Goal: Feedback & Contribution: Leave review/rating

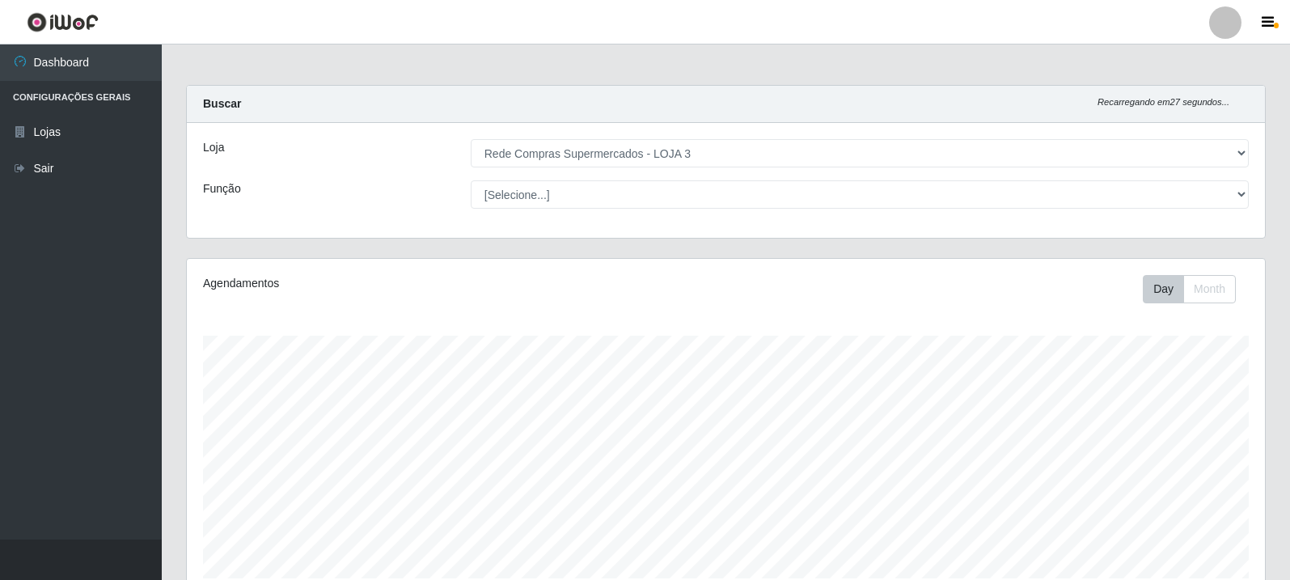
select select "162"
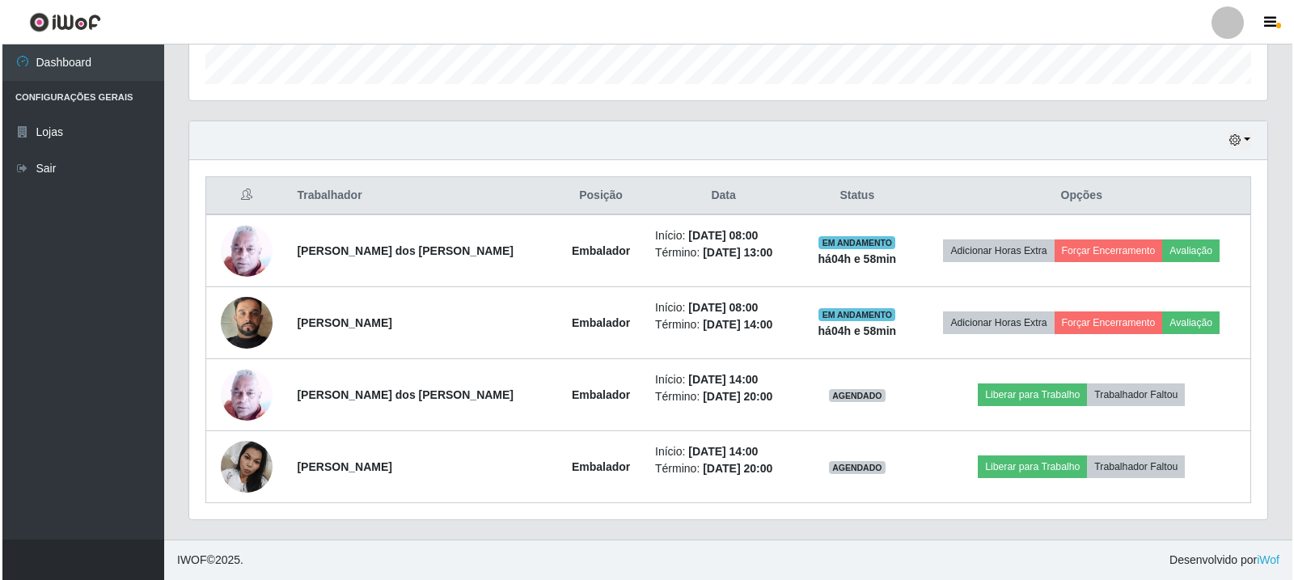
scroll to position [336, 1078]
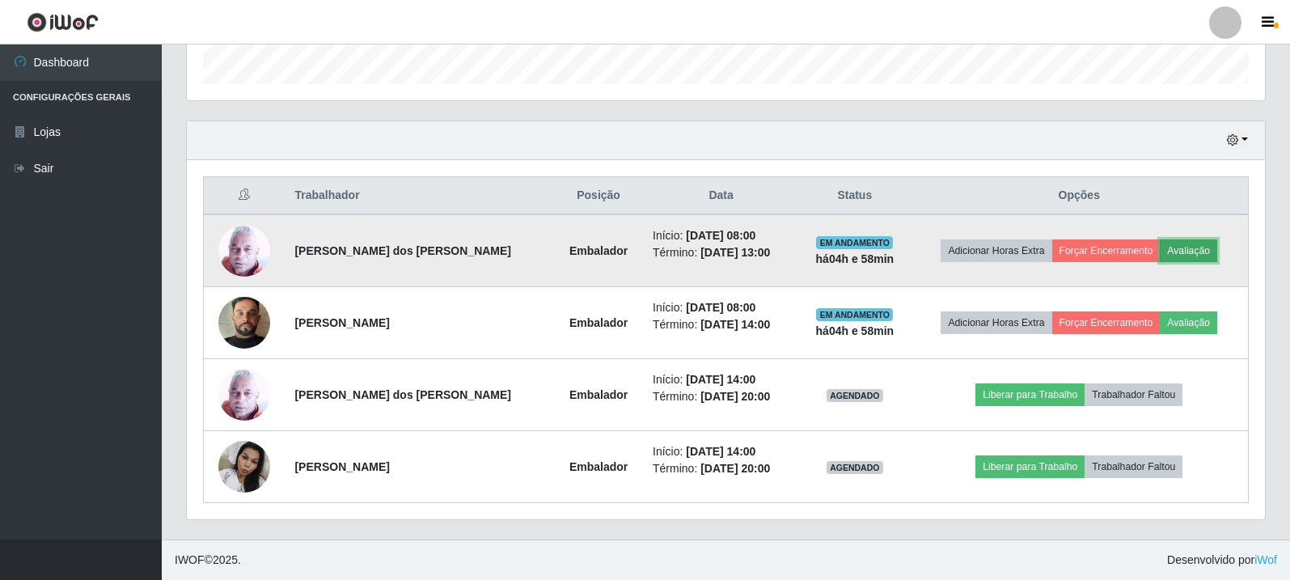
click at [1174, 250] on button "Avaliação" at bounding box center [1187, 250] width 57 height 23
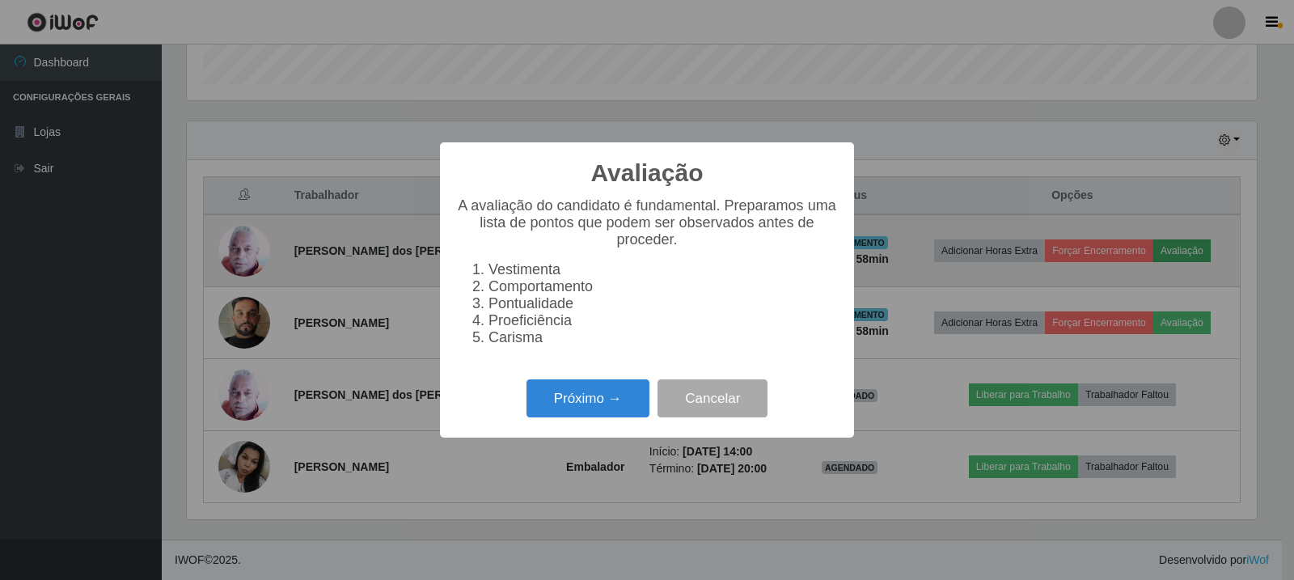
scroll to position [336, 1070]
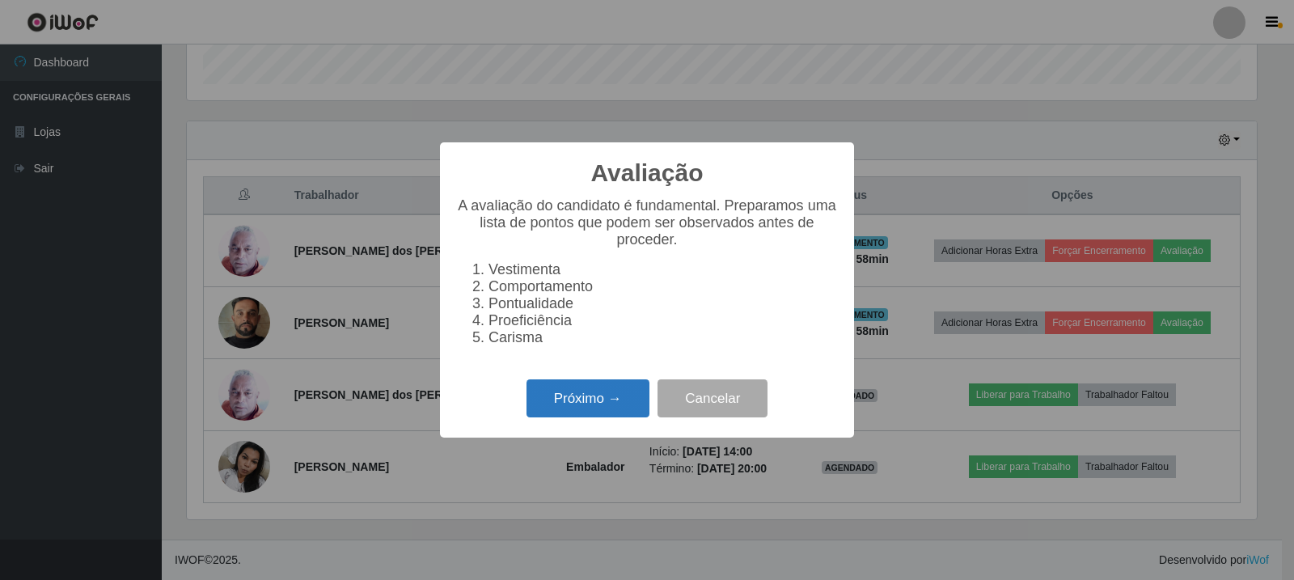
click at [564, 399] on button "Próximo →" at bounding box center [587, 398] width 123 height 38
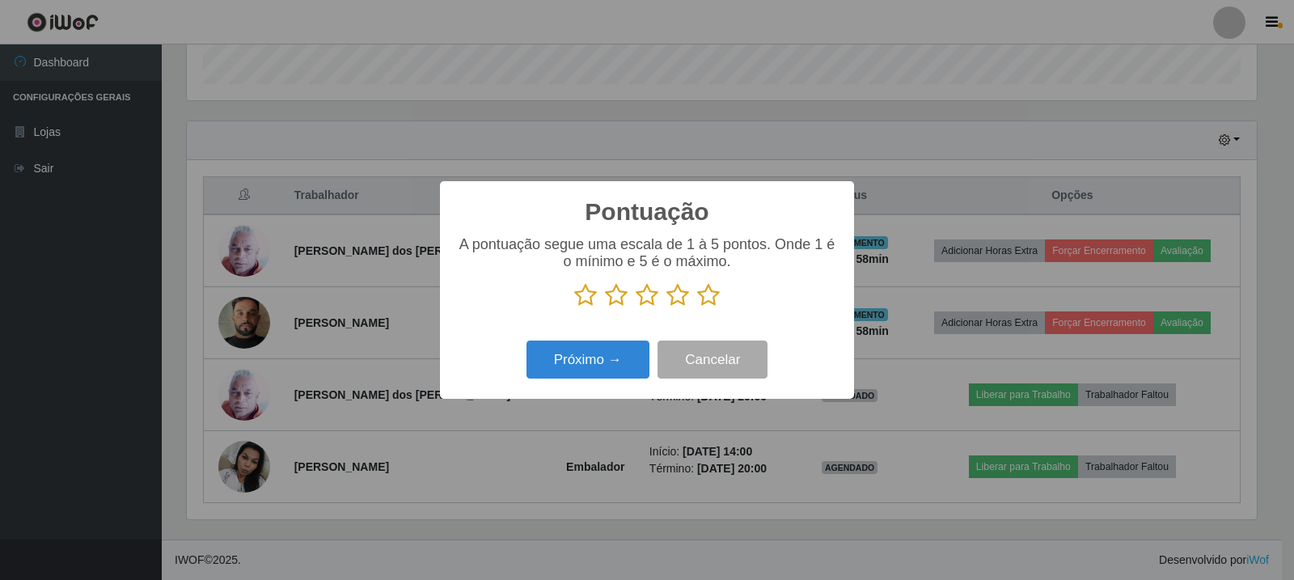
scroll to position [808209, 807475]
drag, startPoint x: 720, startPoint y: 292, endPoint x: 710, endPoint y: 300, distance: 12.6
click at [720, 291] on p at bounding box center [647, 295] width 382 height 24
click at [699, 301] on icon at bounding box center [708, 295] width 23 height 24
click at [697, 307] on input "radio" at bounding box center [697, 307] width 0 height 0
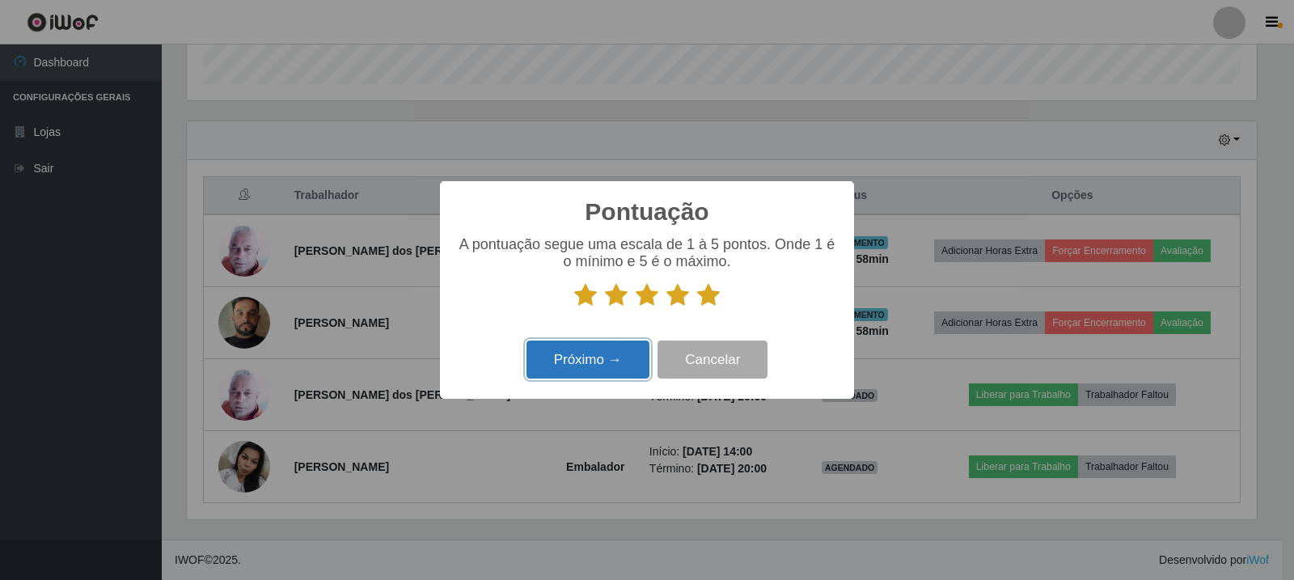
click at [632, 354] on button "Próximo →" at bounding box center [587, 359] width 123 height 38
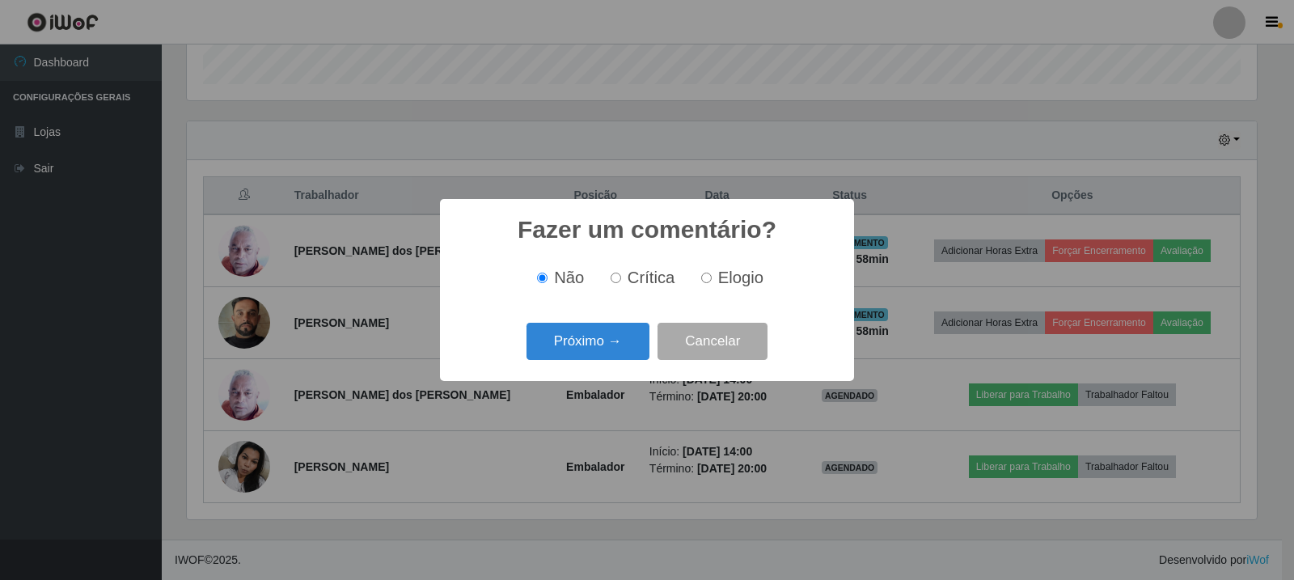
click at [704, 281] on input "Elogio" at bounding box center [706, 277] width 11 height 11
radio input "true"
click at [621, 338] on button "Próximo →" at bounding box center [587, 342] width 123 height 38
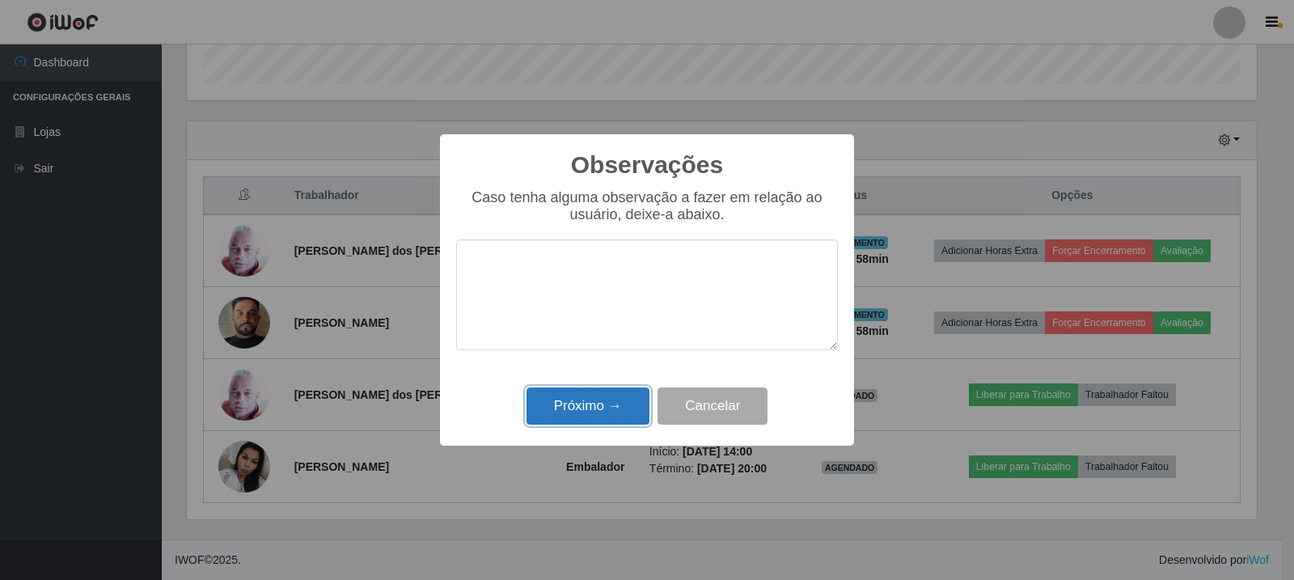
click at [637, 418] on button "Próximo →" at bounding box center [587, 406] width 123 height 38
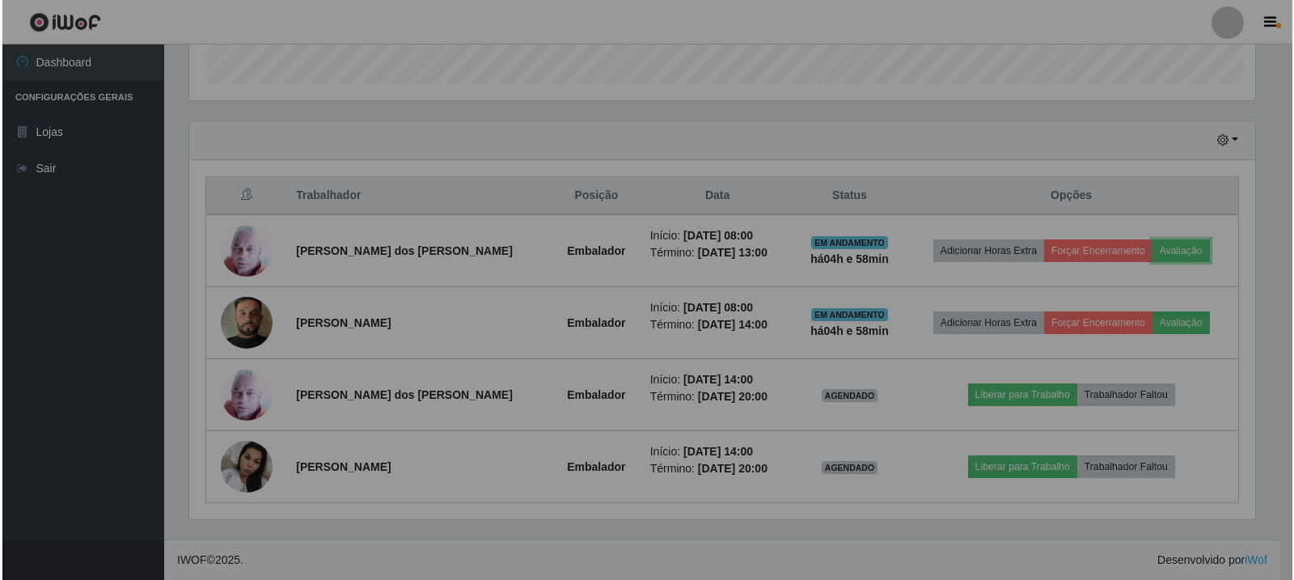
scroll to position [336, 1078]
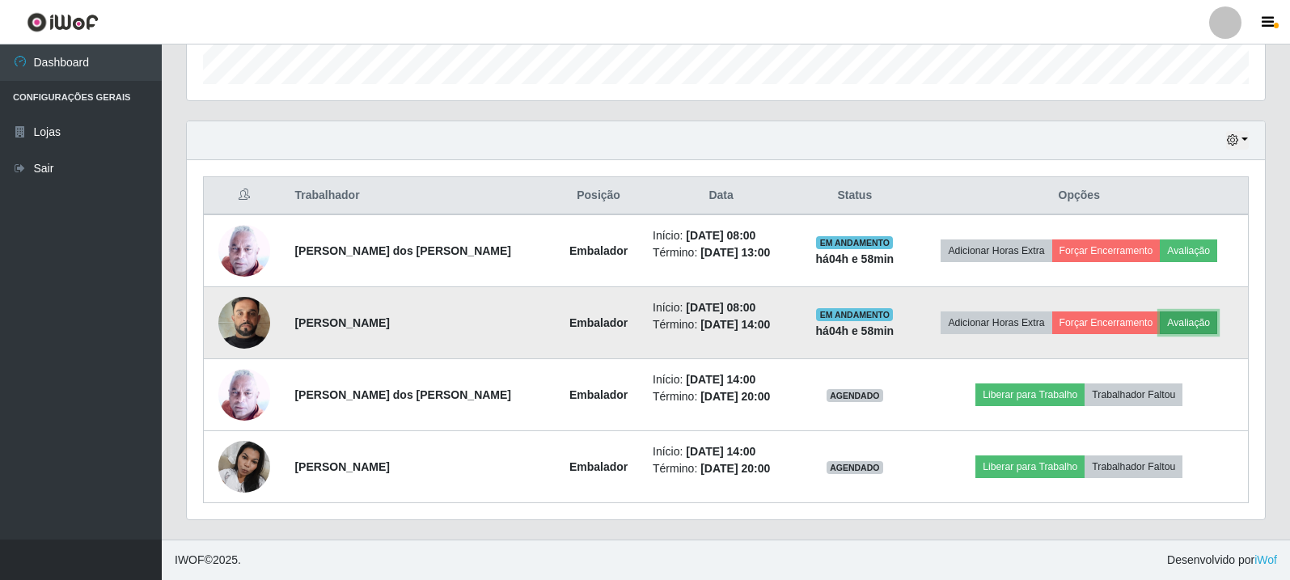
click at [1189, 317] on button "Avaliação" at bounding box center [1187, 322] width 57 height 23
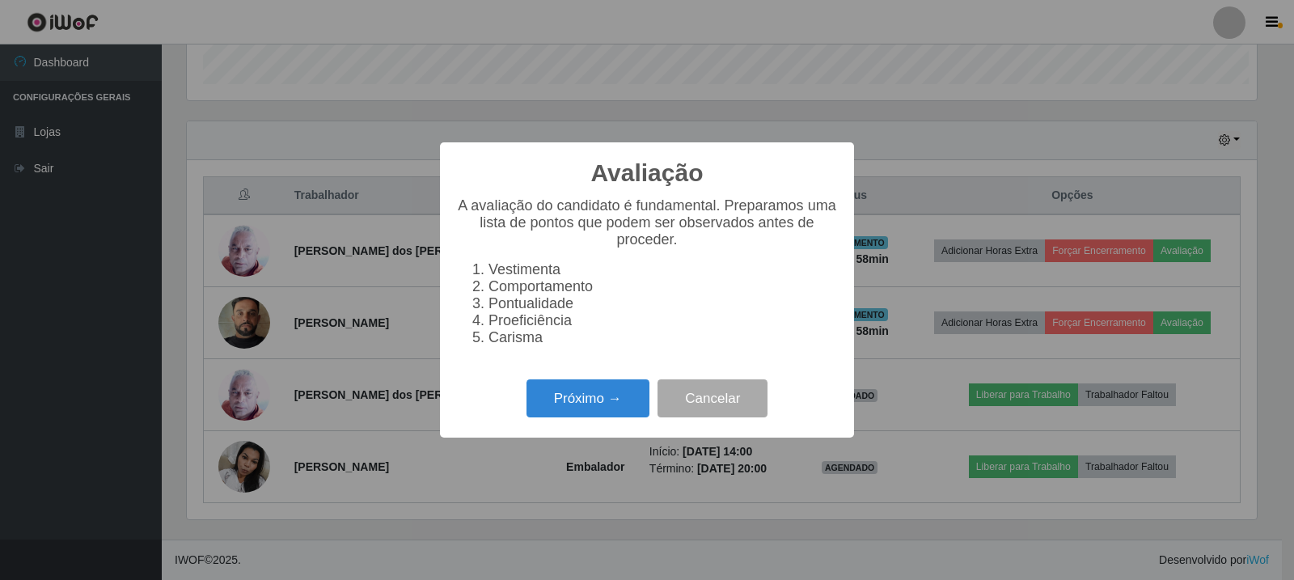
scroll to position [336, 1070]
click at [582, 410] on button "Próximo →" at bounding box center [587, 398] width 123 height 38
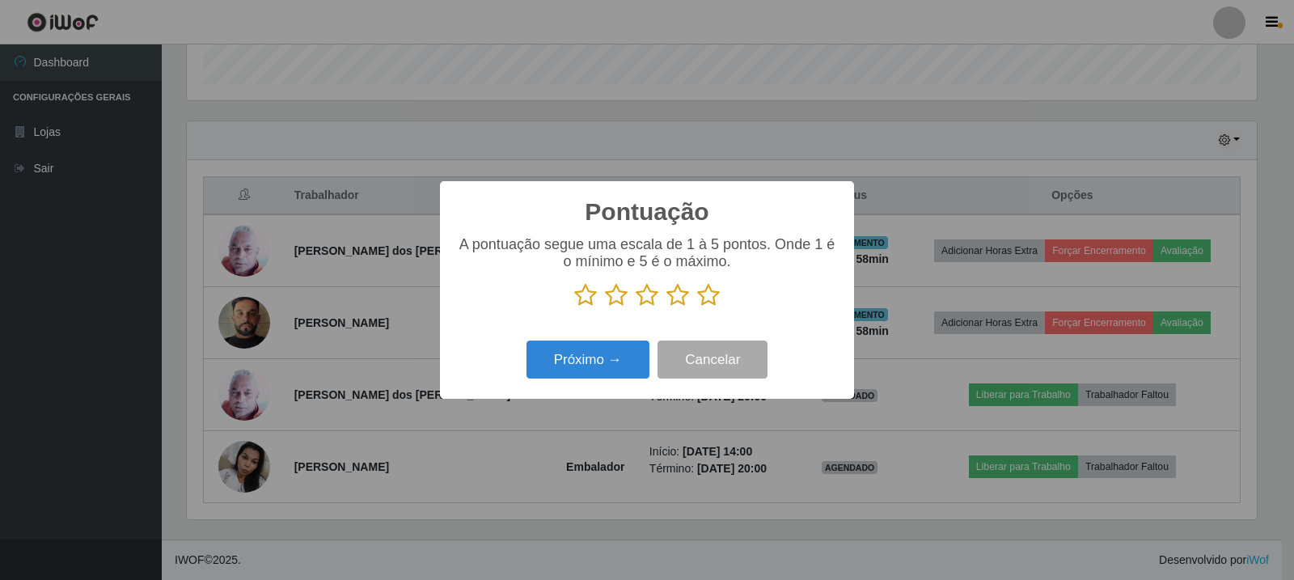
scroll to position [808209, 807475]
click at [702, 306] on icon at bounding box center [708, 295] width 23 height 24
click at [697, 307] on input "radio" at bounding box center [697, 307] width 0 height 0
click at [602, 353] on button "Próximo →" at bounding box center [587, 359] width 123 height 38
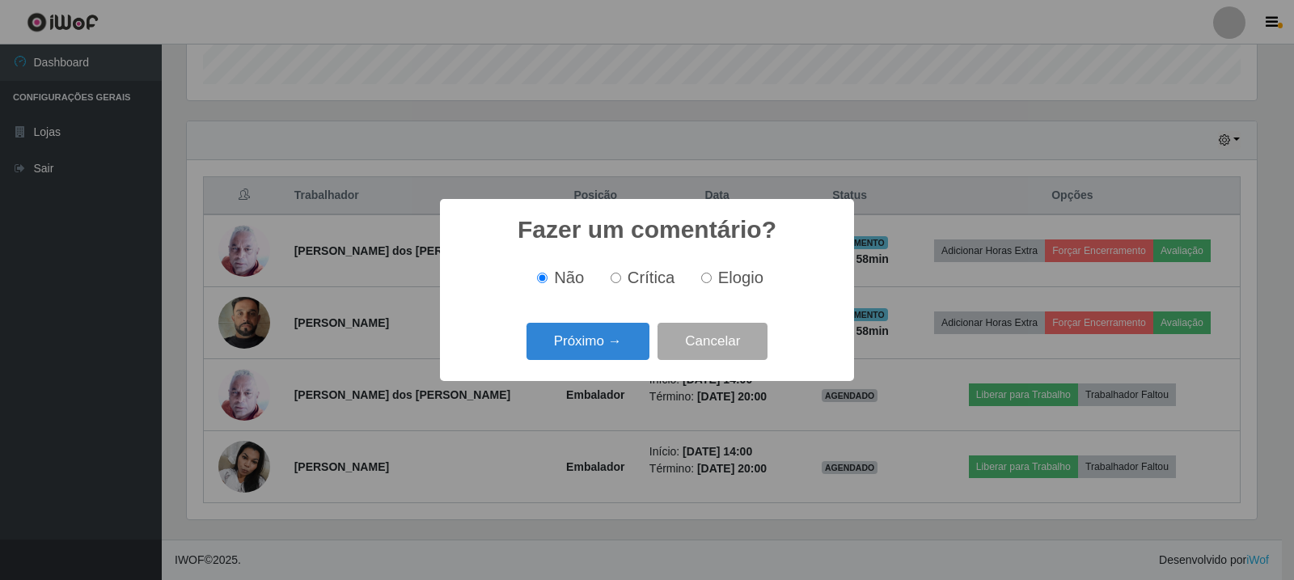
click at [713, 294] on div "Não Crítica Elogio" at bounding box center [647, 278] width 382 height 48
click at [714, 283] on label "Elogio" at bounding box center [729, 277] width 69 height 19
click at [712, 283] on input "Elogio" at bounding box center [706, 277] width 11 height 11
radio input "true"
click at [605, 344] on button "Próximo →" at bounding box center [587, 342] width 123 height 38
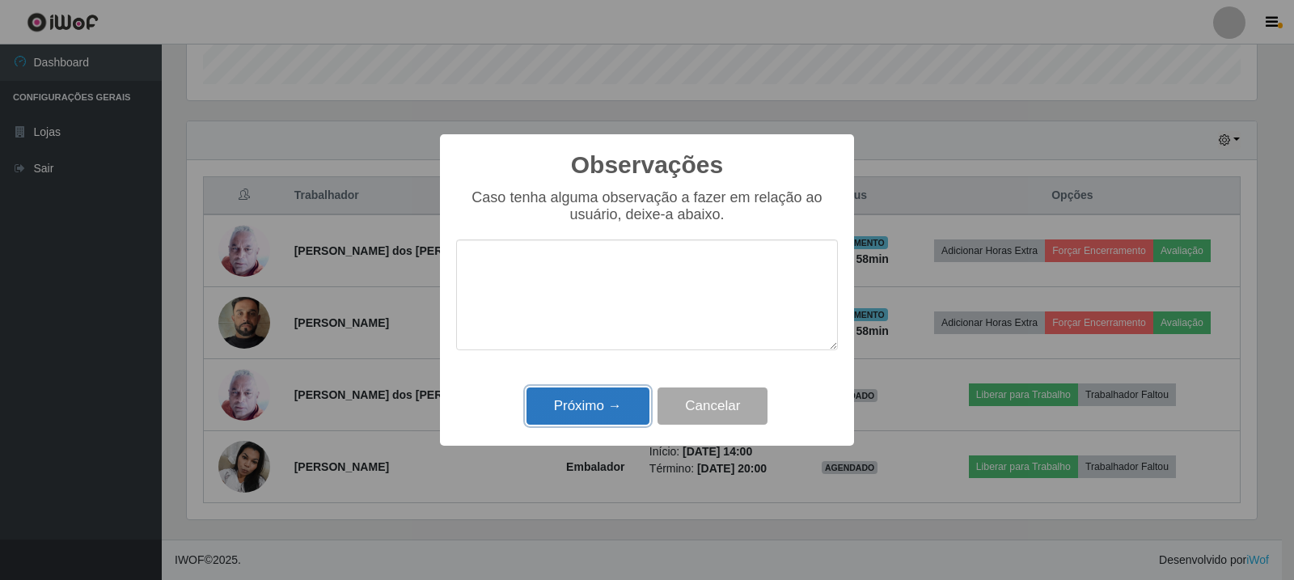
click at [619, 399] on button "Próximo →" at bounding box center [587, 406] width 123 height 38
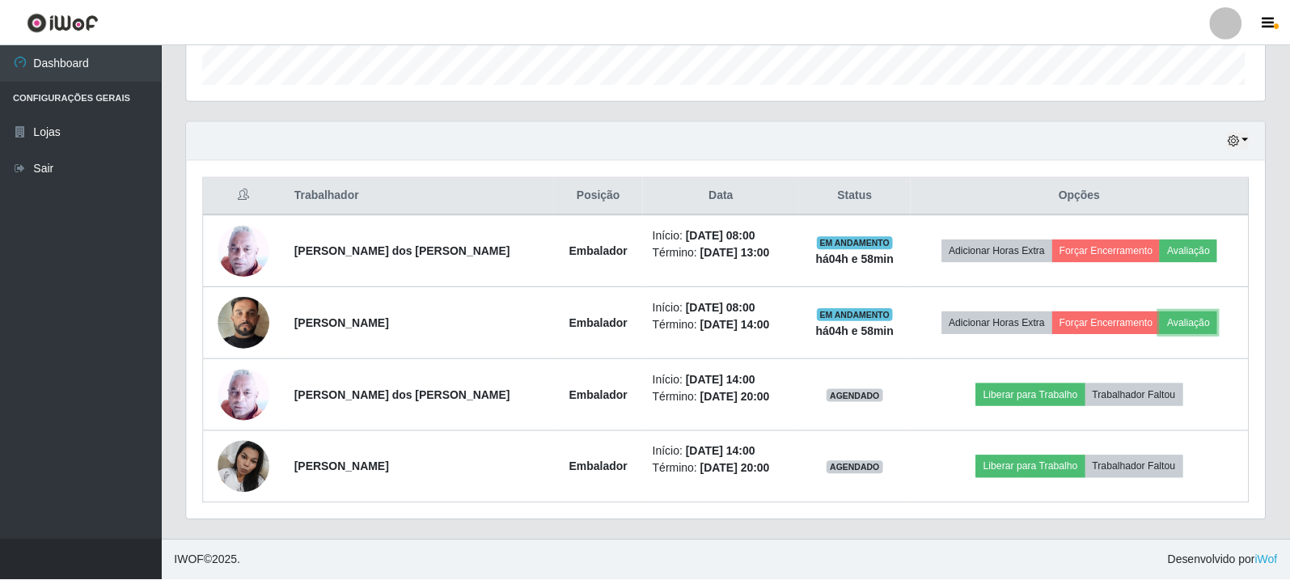
scroll to position [336, 1078]
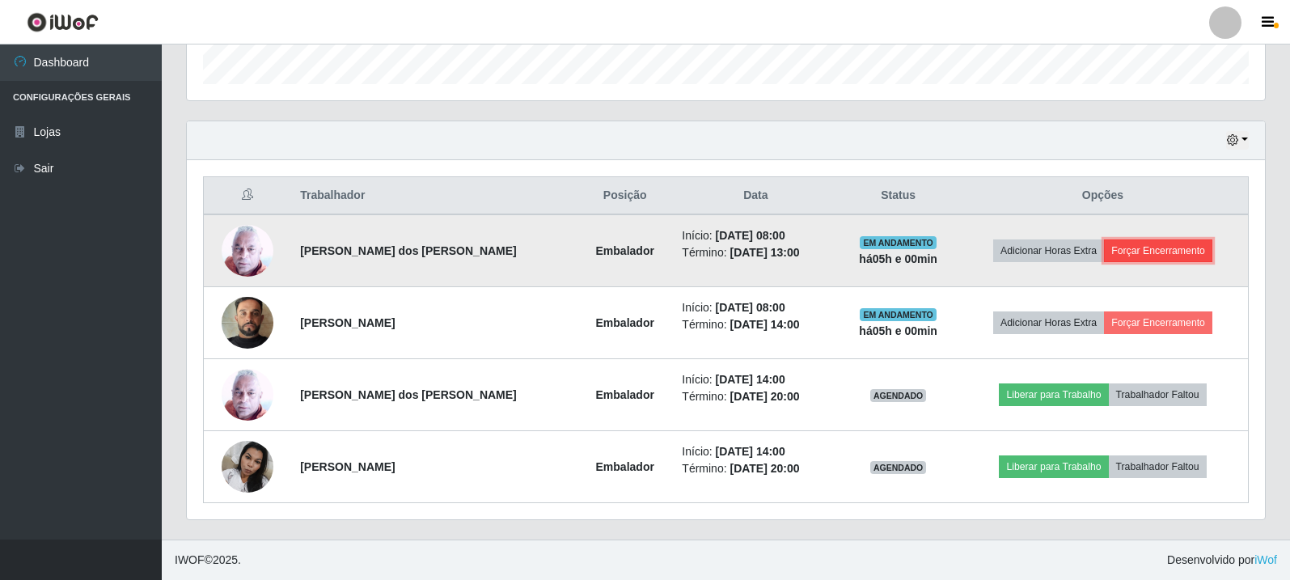
click at [1172, 250] on button "Forçar Encerramento" at bounding box center [1158, 250] width 108 height 23
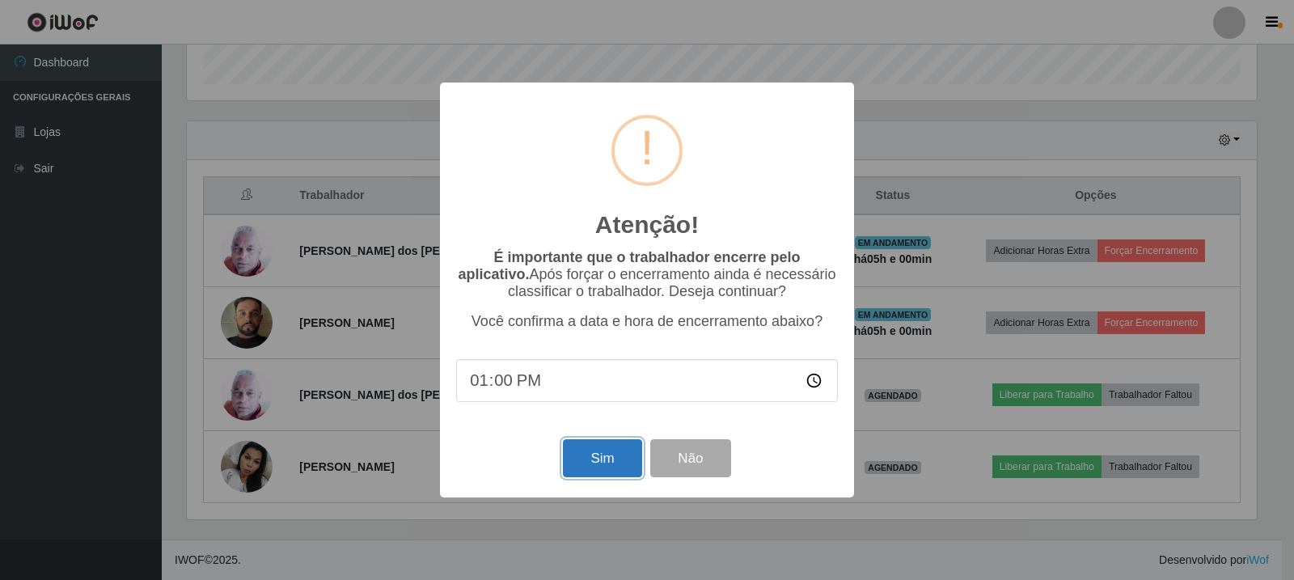
click at [598, 458] on button "Sim" at bounding box center [602, 458] width 78 height 38
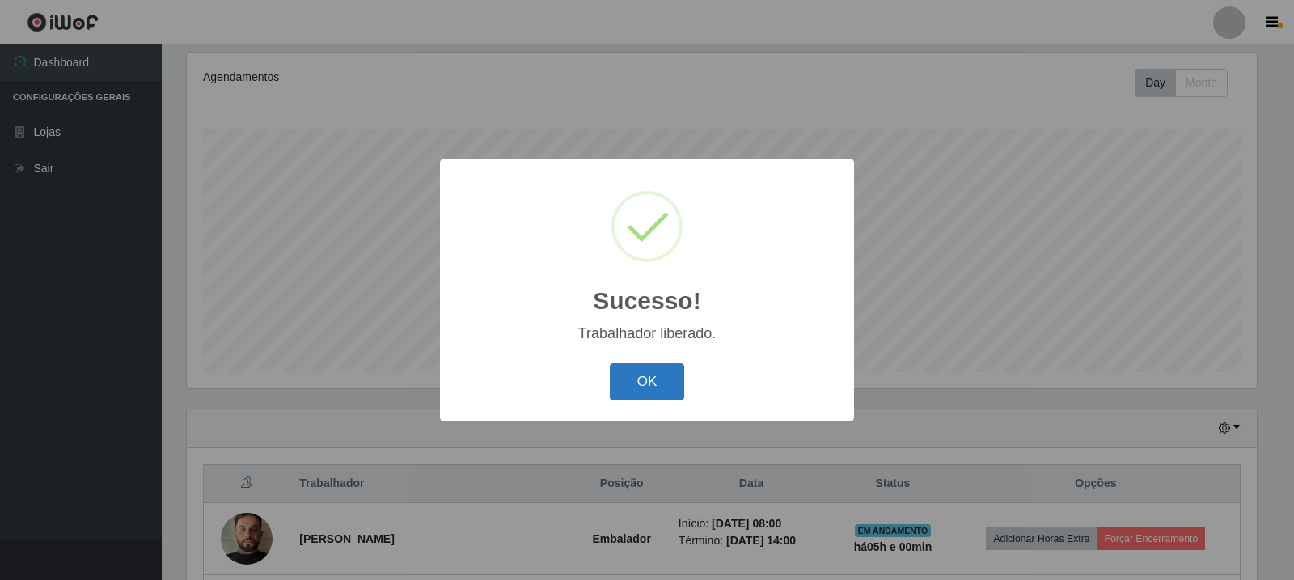
click at [674, 374] on button "OK" at bounding box center [647, 382] width 75 height 38
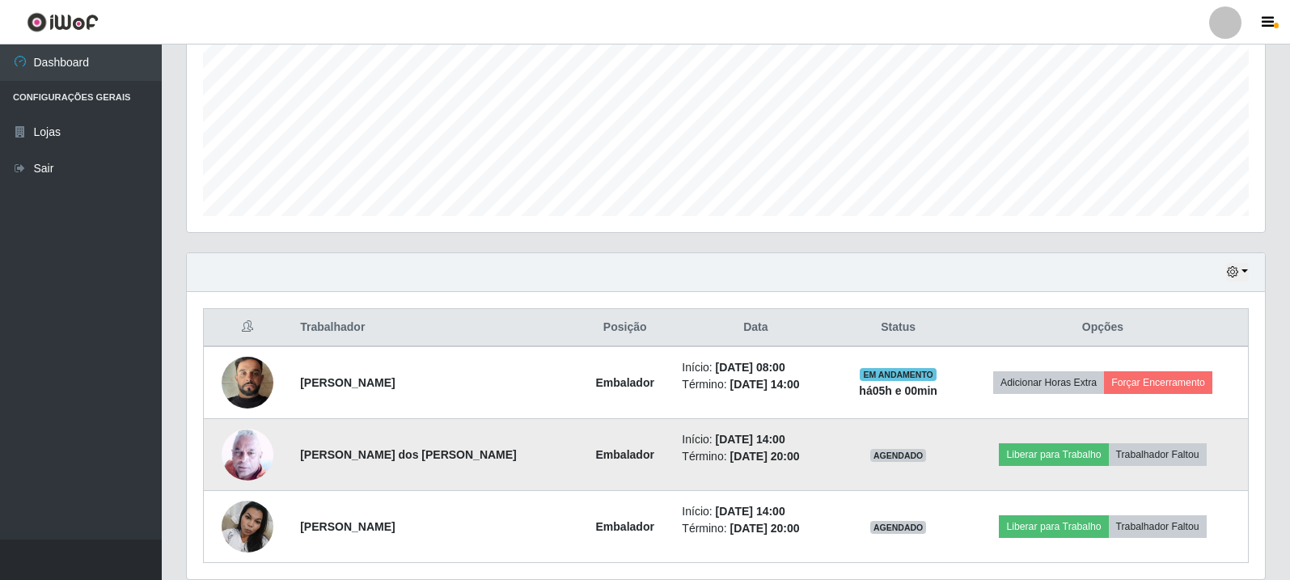
scroll to position [422, 0]
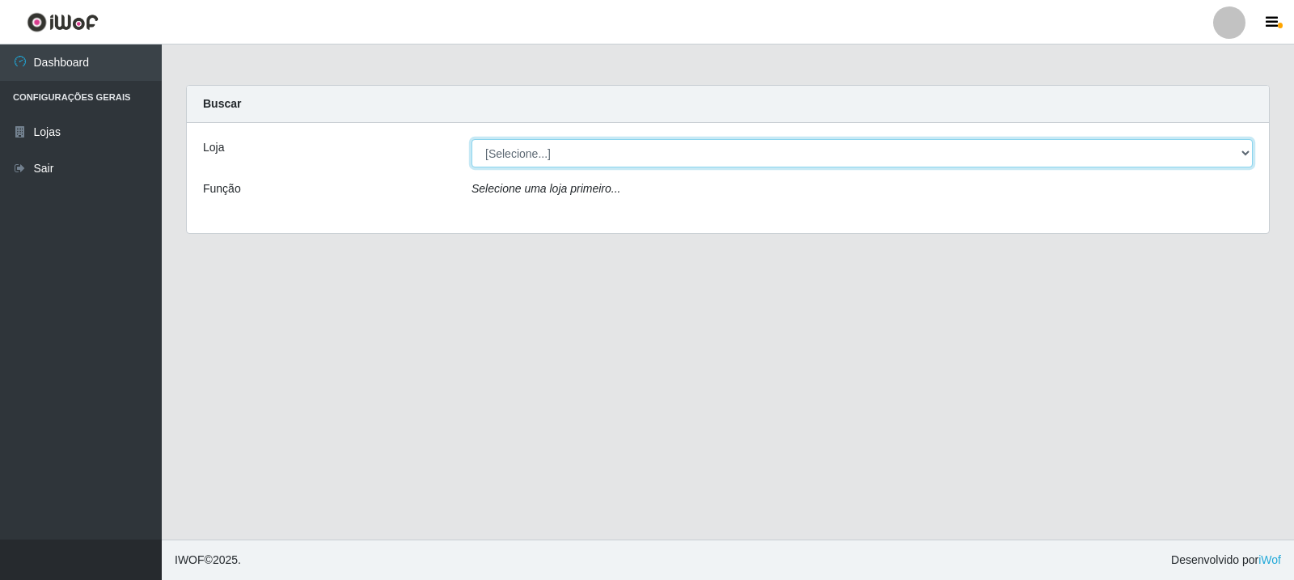
click at [694, 158] on select "[Selecione...] Rede Compras Supermercados - LOJA 3" at bounding box center [861, 153] width 781 height 28
select select "162"
click at [471, 139] on select "[Selecione...] Rede Compras Supermercados - LOJA 3" at bounding box center [861, 153] width 781 height 28
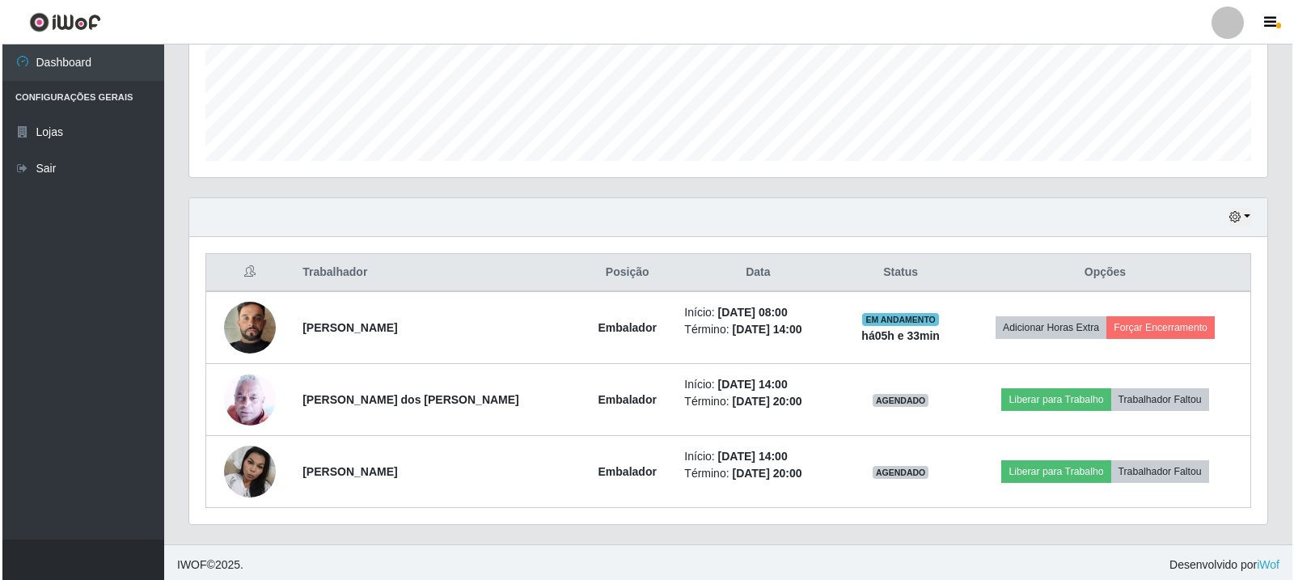
scroll to position [422, 0]
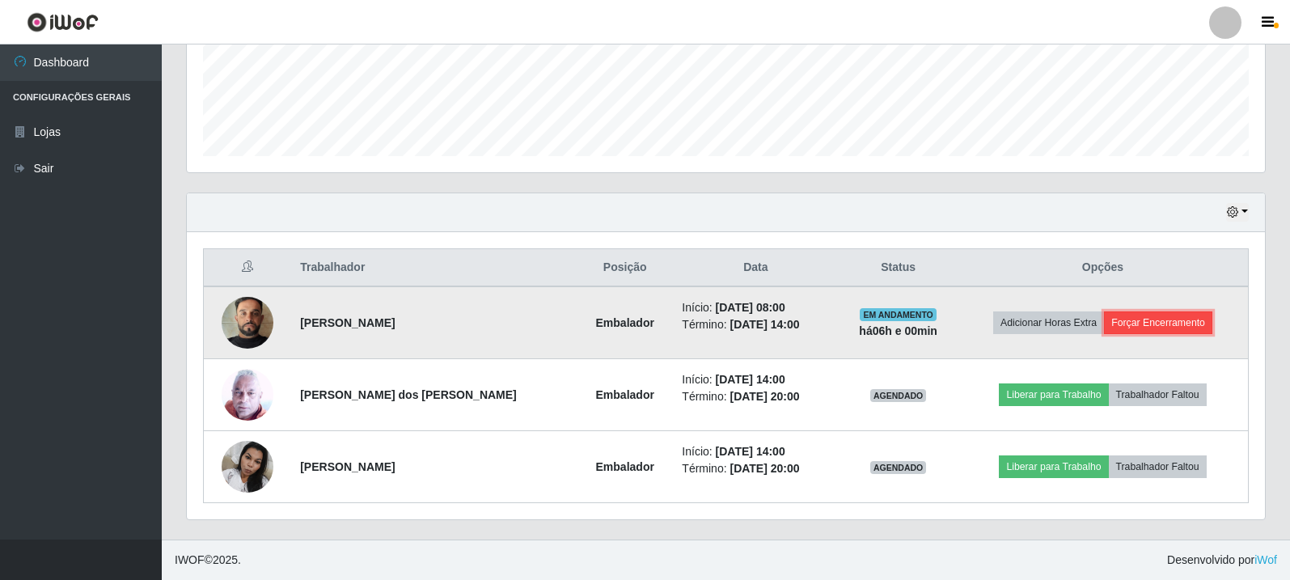
click at [1171, 318] on button "Forçar Encerramento" at bounding box center [1158, 322] width 108 height 23
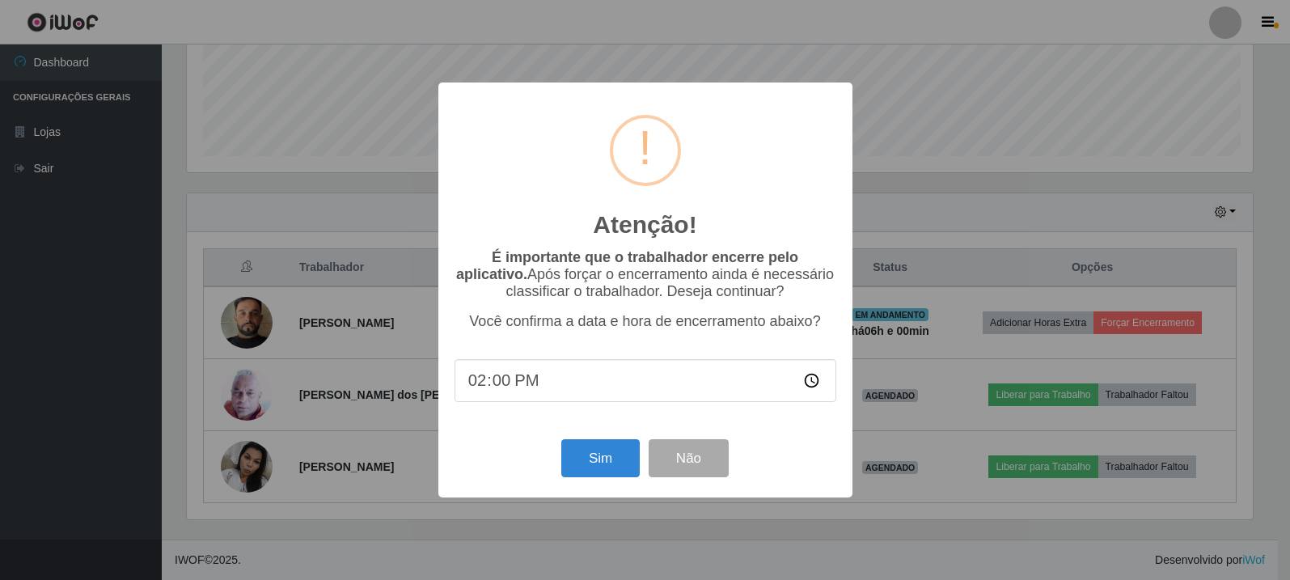
scroll to position [336, 1070]
click at [607, 460] on button "Sim" at bounding box center [602, 458] width 78 height 38
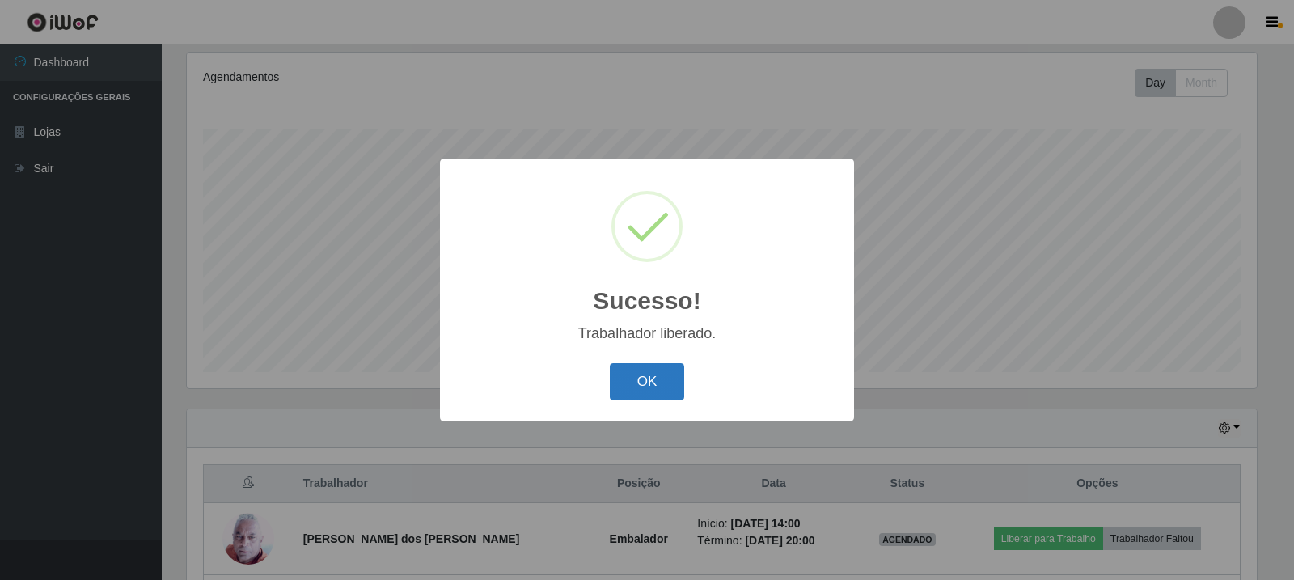
click at [649, 388] on button "OK" at bounding box center [647, 382] width 75 height 38
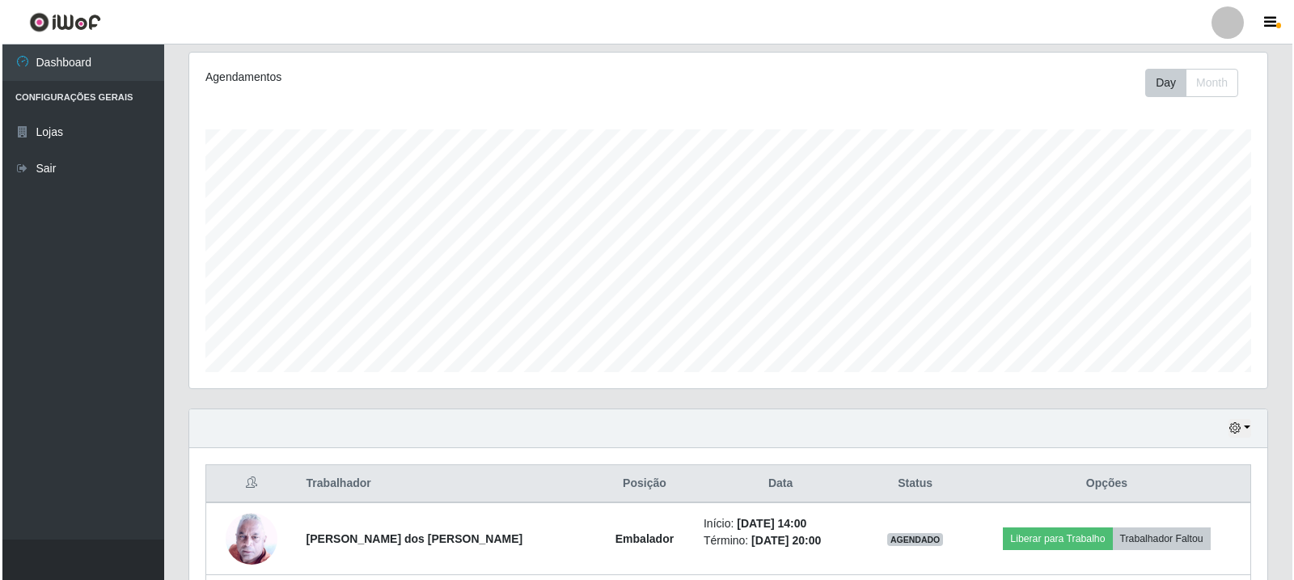
scroll to position [350, 0]
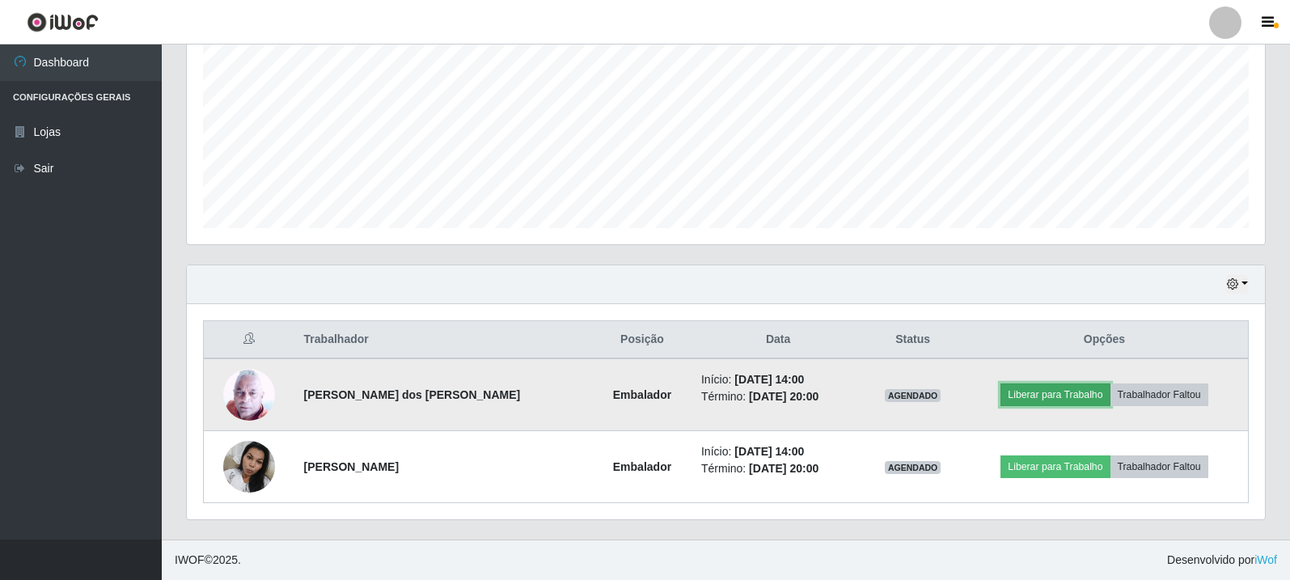
click at [1034, 386] on button "Liberar para Trabalho" at bounding box center [1054, 394] width 109 height 23
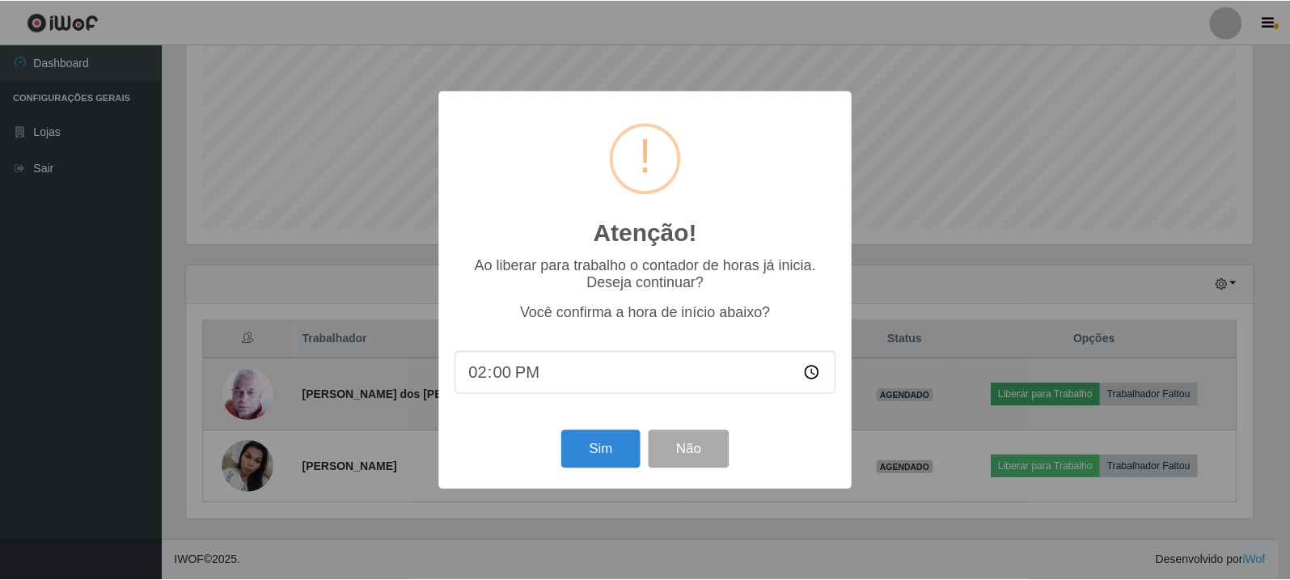
scroll to position [336, 1070]
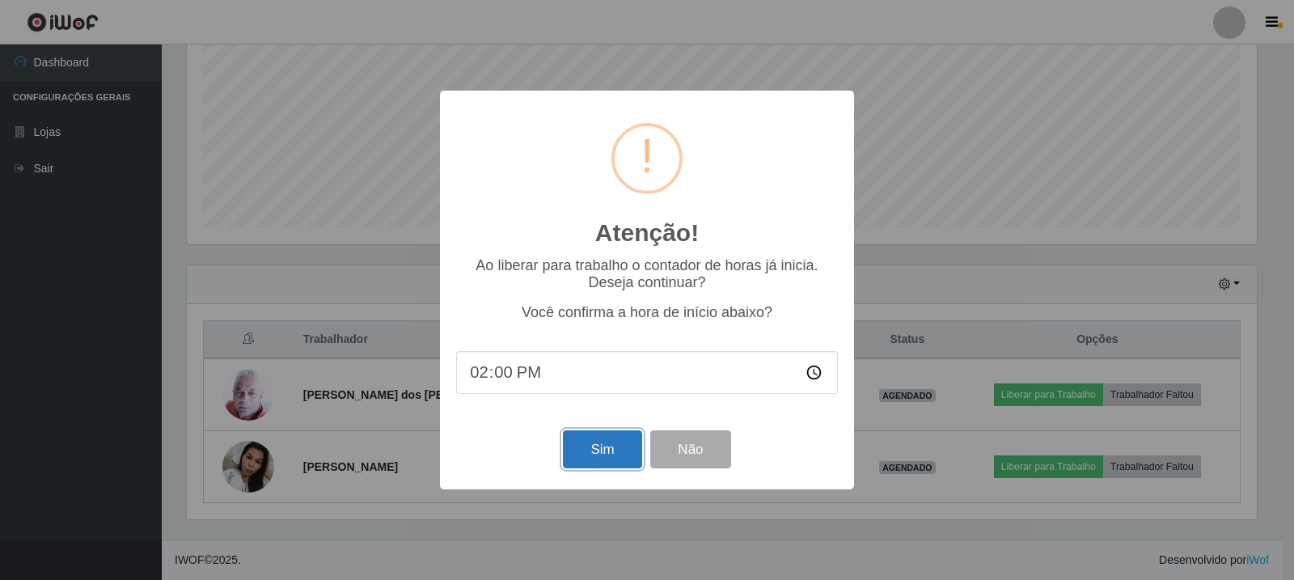
click at [611, 451] on button "Sim" at bounding box center [602, 449] width 78 height 38
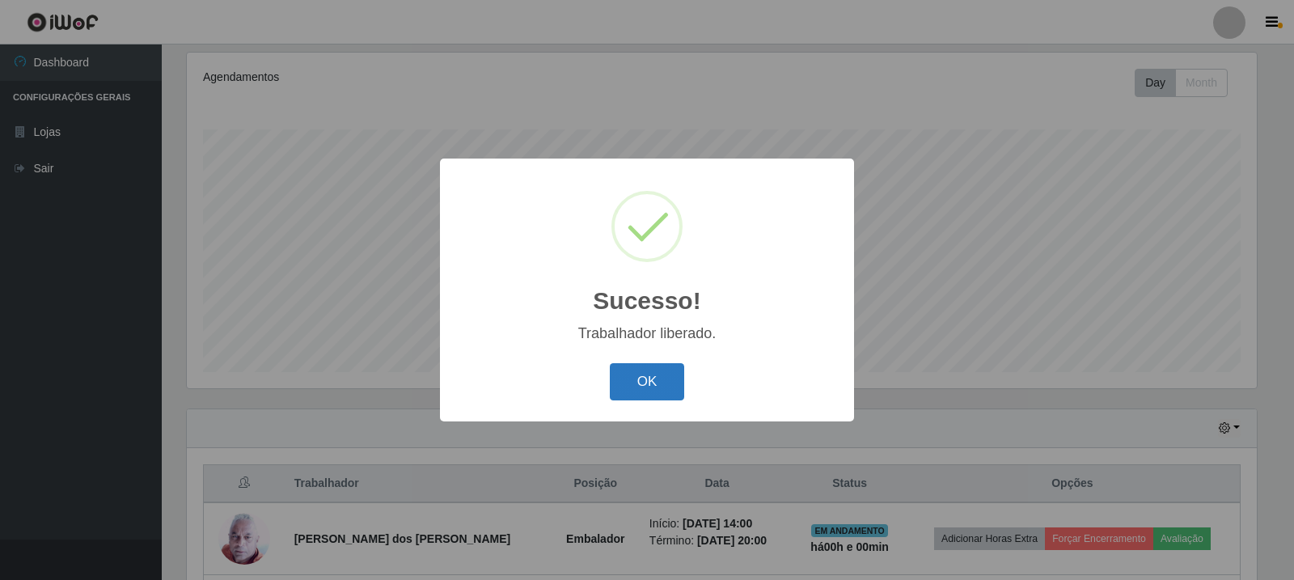
click at [662, 382] on button "OK" at bounding box center [647, 382] width 75 height 38
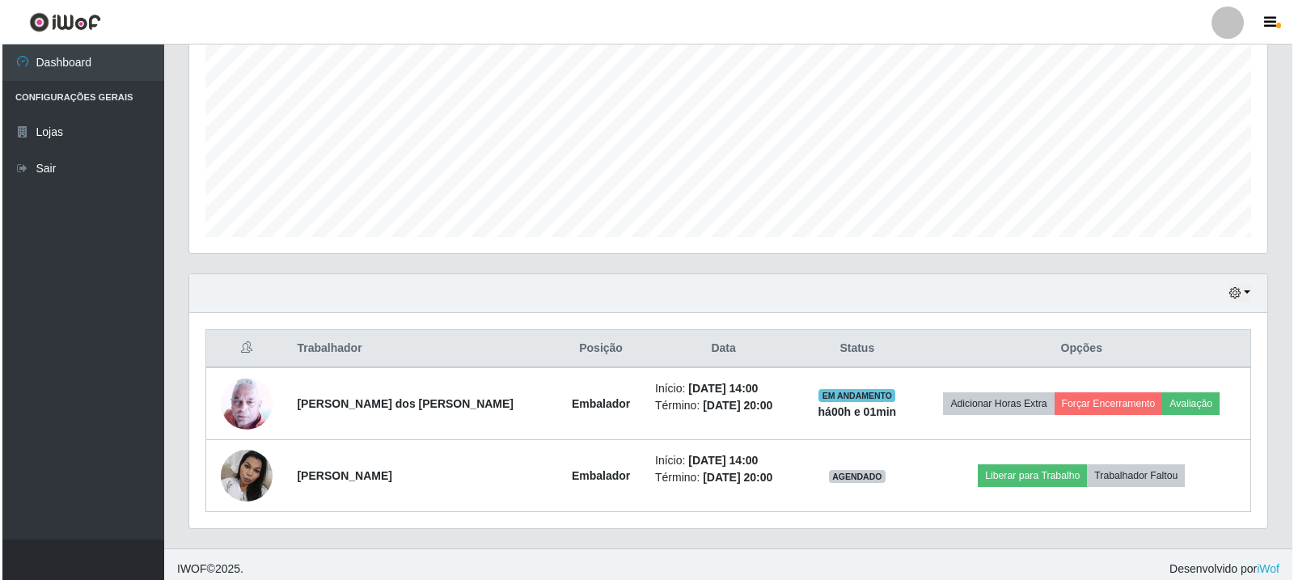
scroll to position [350, 0]
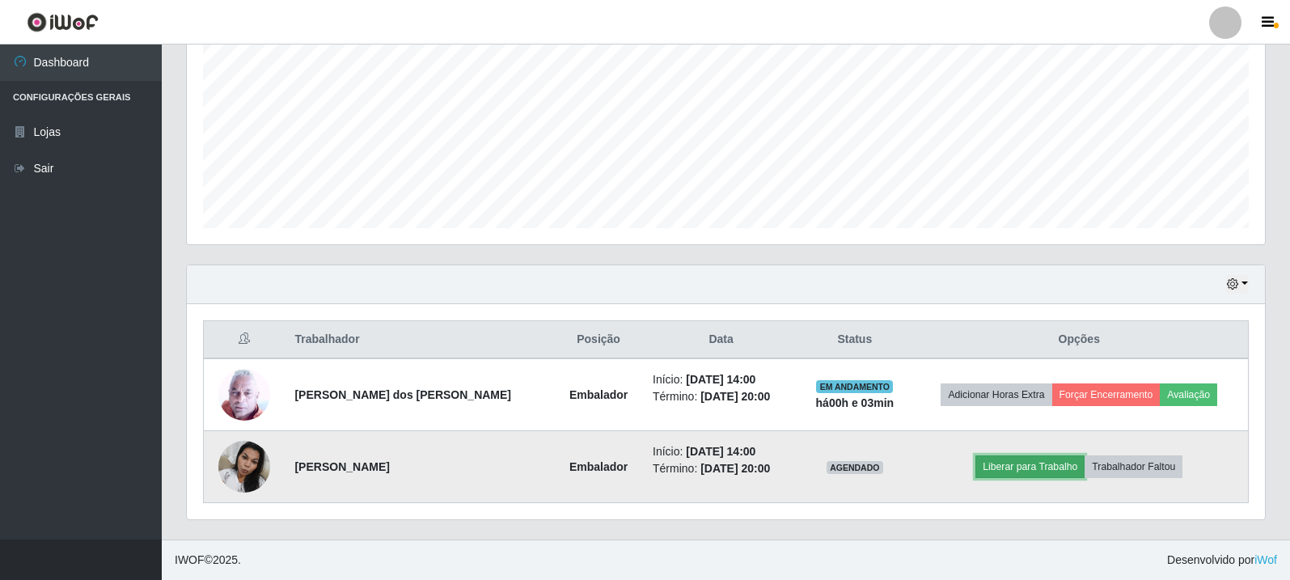
click at [1007, 465] on button "Liberar para Trabalho" at bounding box center [1029, 466] width 109 height 23
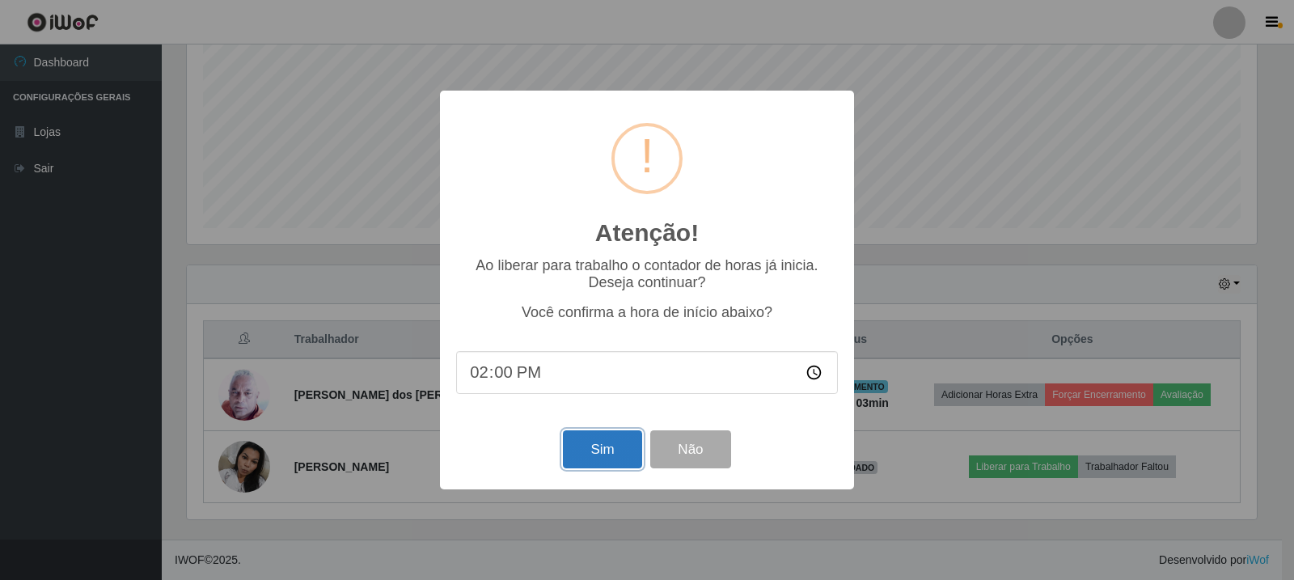
click at [626, 448] on button "Sim" at bounding box center [602, 449] width 78 height 38
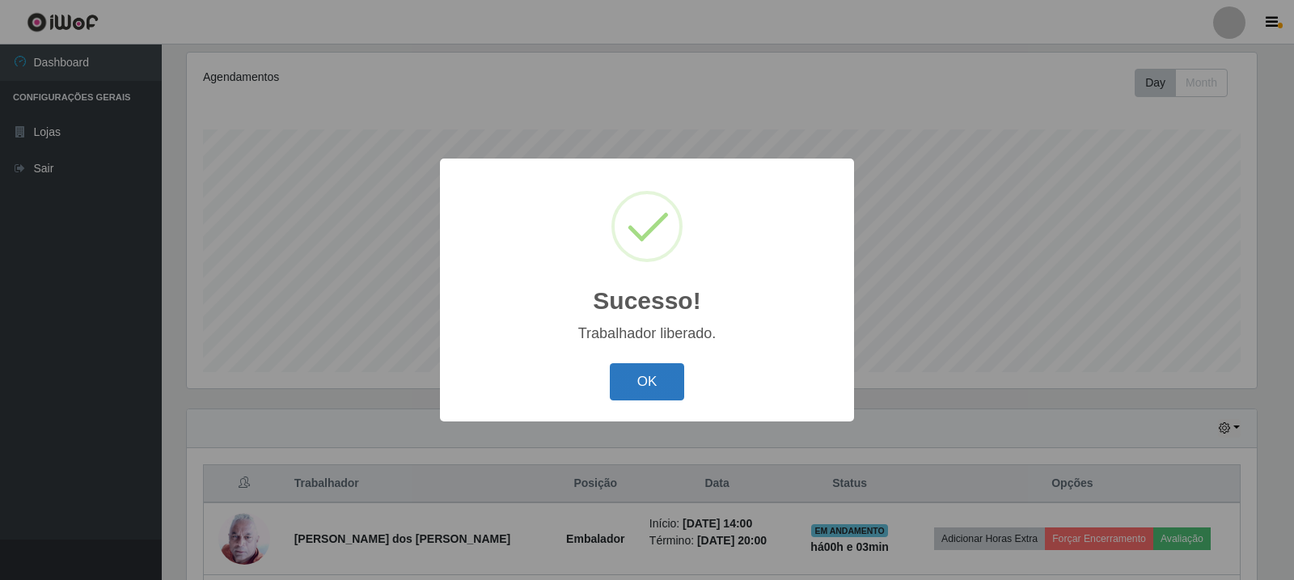
click at [633, 395] on button "OK" at bounding box center [647, 382] width 75 height 38
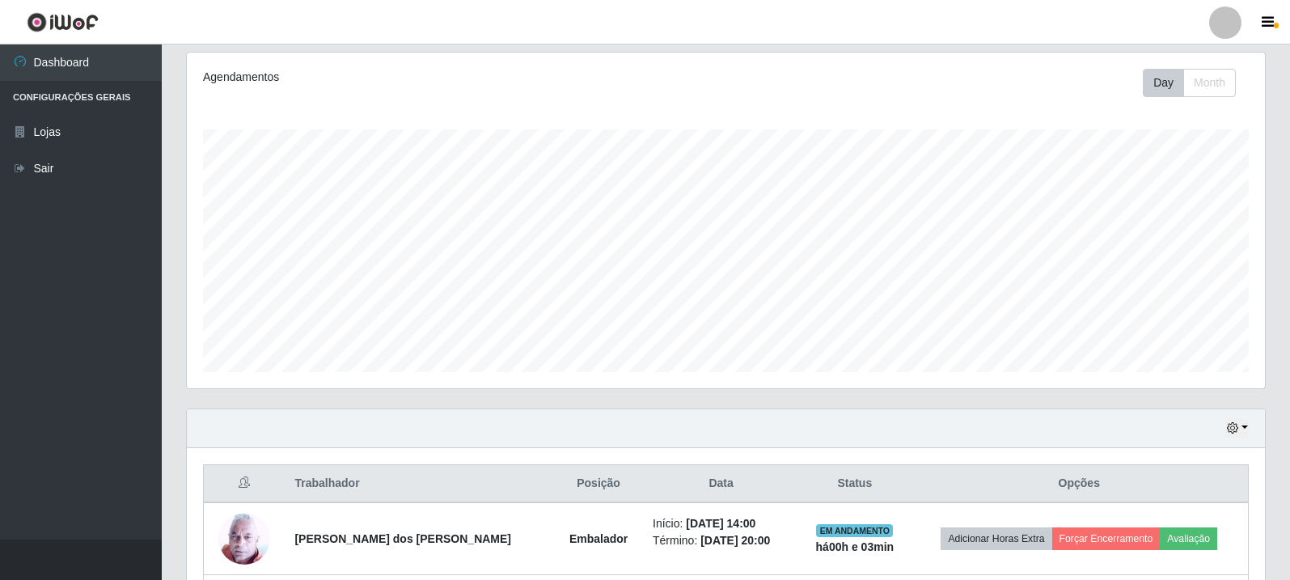
scroll to position [350, 0]
